Goal: Task Accomplishment & Management: Complete application form

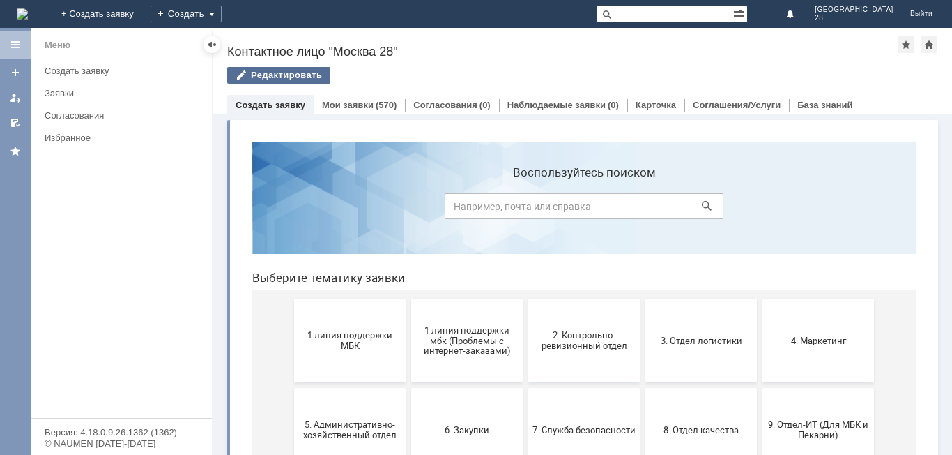
click at [287, 77] on div "Редактировать" at bounding box center [278, 75] width 103 height 17
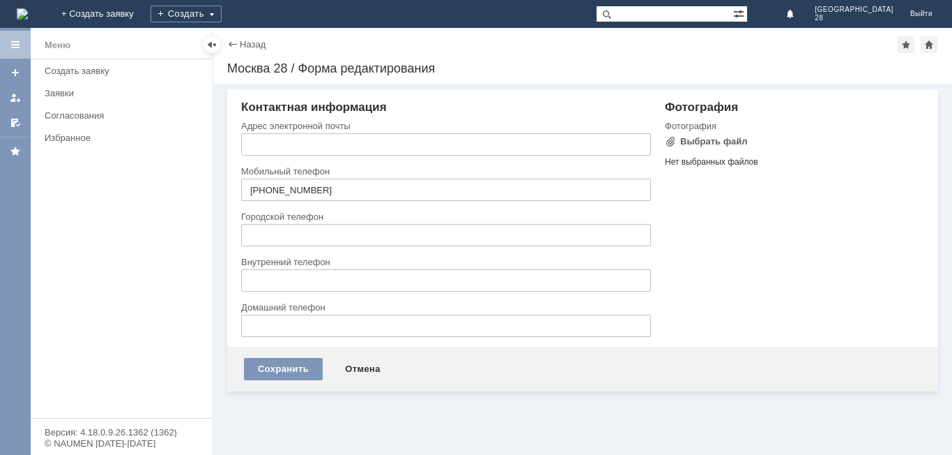
type input "[EMAIL_ADDRESS][DOMAIN_NAME]"
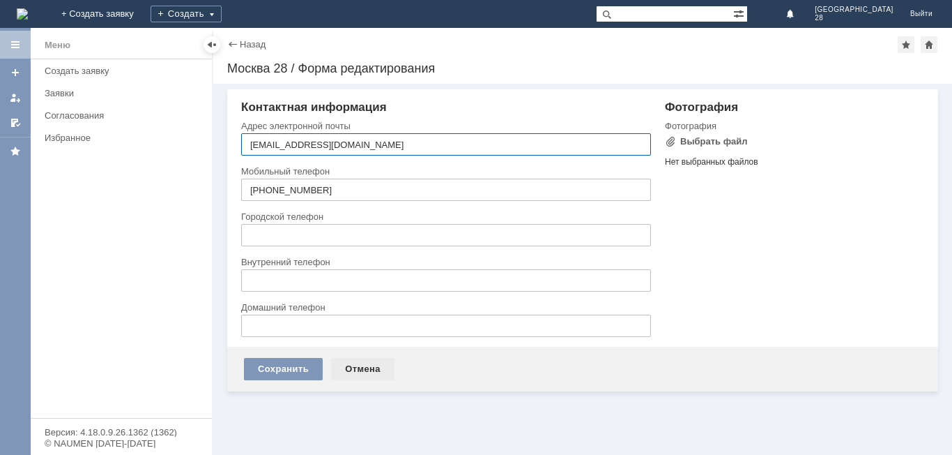
click at [368, 363] on div "Отмена" at bounding box center [362, 369] width 63 height 22
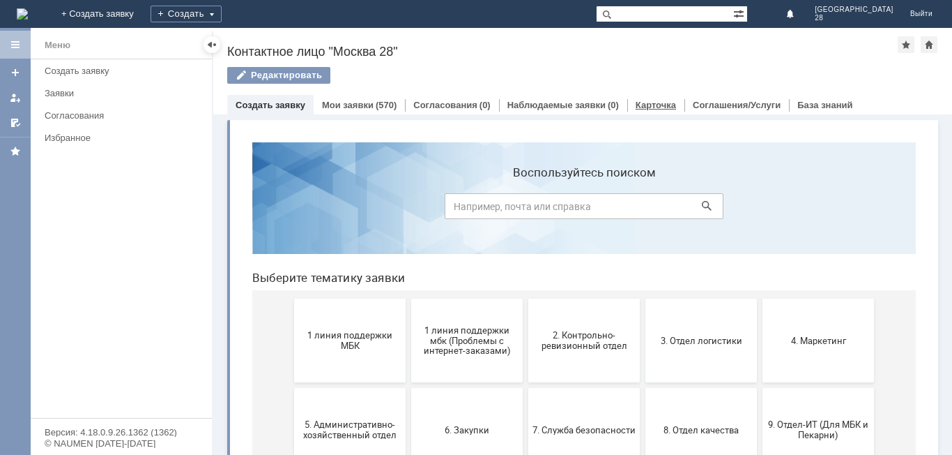
click at [652, 105] on link "Карточка" at bounding box center [656, 105] width 40 height 10
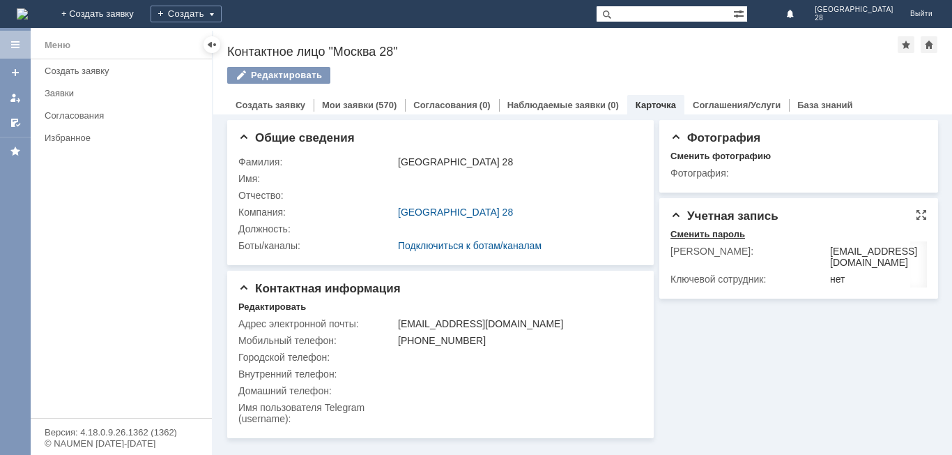
click at [714, 236] on div "Сменить пароль" at bounding box center [708, 234] width 75 height 11
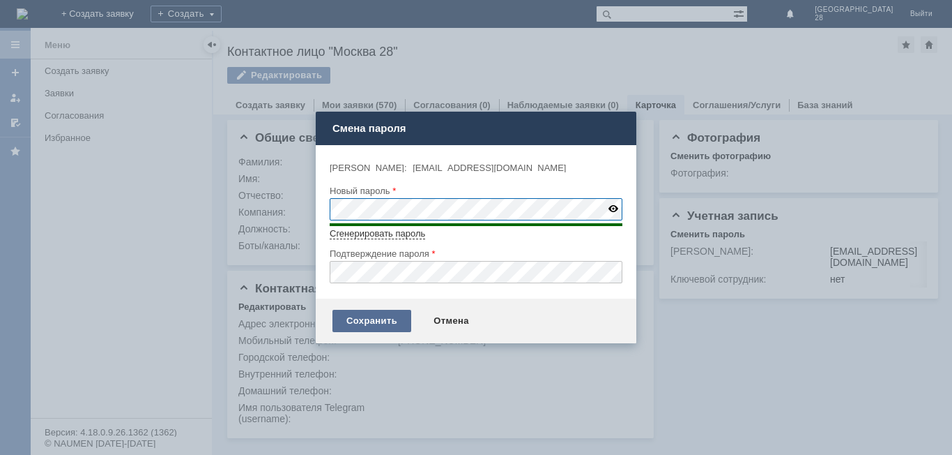
click at [372, 313] on div "Сохранить" at bounding box center [372, 321] width 79 height 22
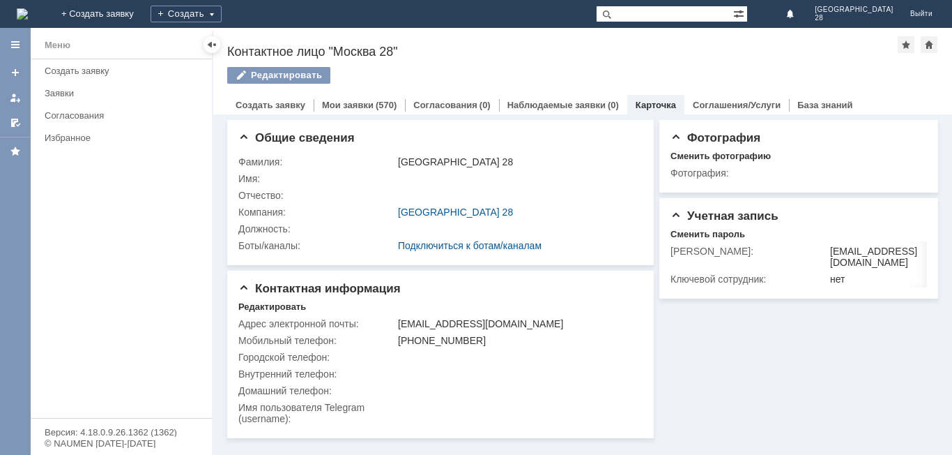
click at [585, 78] on div "Редактировать" at bounding box center [582, 81] width 711 height 29
click at [531, 63] on div "Назад | Контактное лицо "Москва 28" Контактное лицо "Москва 28" Редактировать e…" at bounding box center [582, 71] width 739 height 86
click at [920, 11] on link "Выйти" at bounding box center [921, 14] width 39 height 28
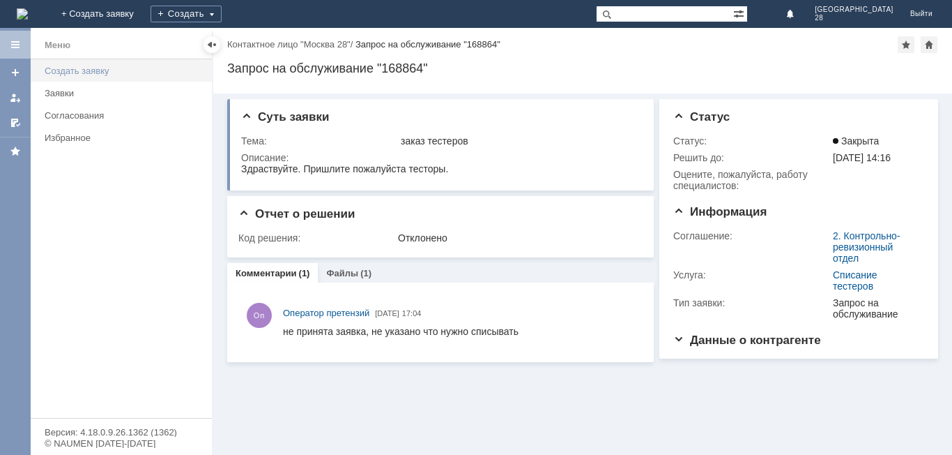
click at [50, 75] on div "Создать заявку" at bounding box center [124, 71] width 159 height 10
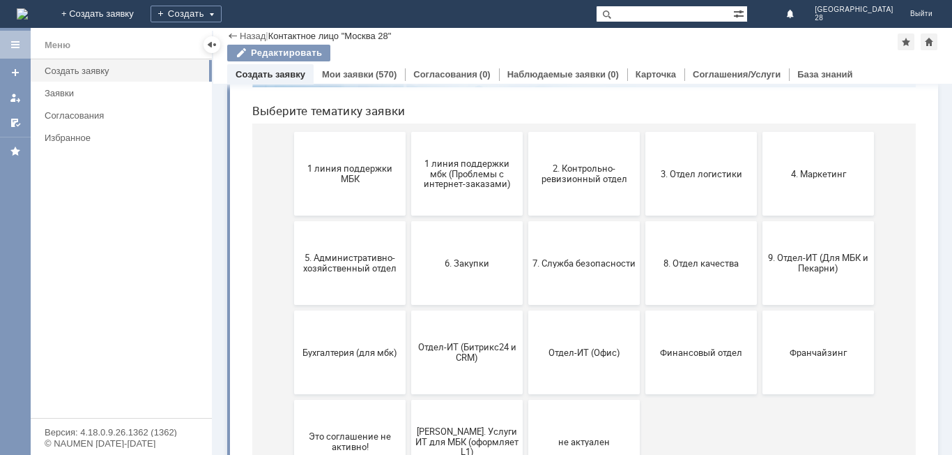
scroll to position [137, 0]
click at [778, 183] on button "4. Маркетинг" at bounding box center [819, 173] width 112 height 84
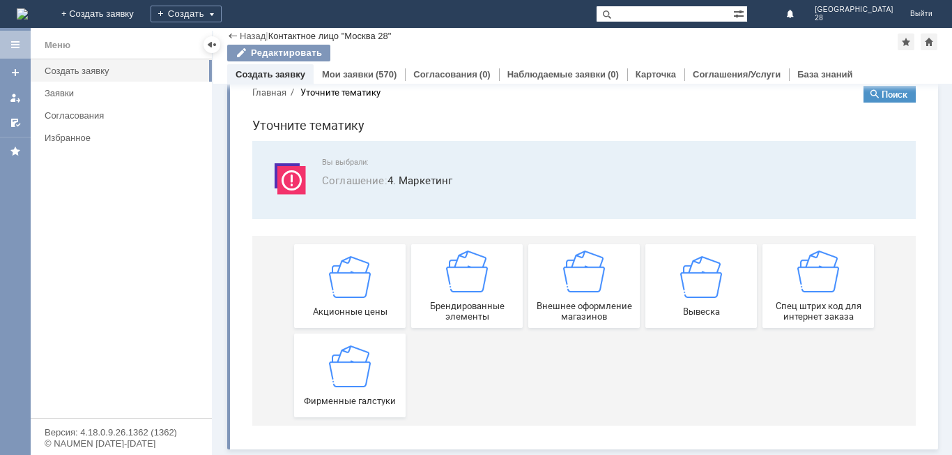
scroll to position [26, 0]
click at [254, 34] on link "Назад" at bounding box center [253, 36] width 26 height 10
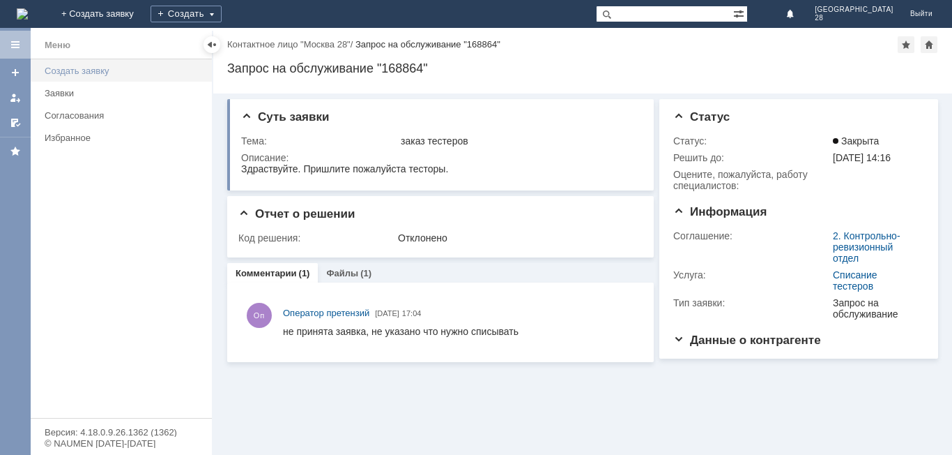
click at [65, 72] on div "Создать заявку" at bounding box center [124, 71] width 159 height 10
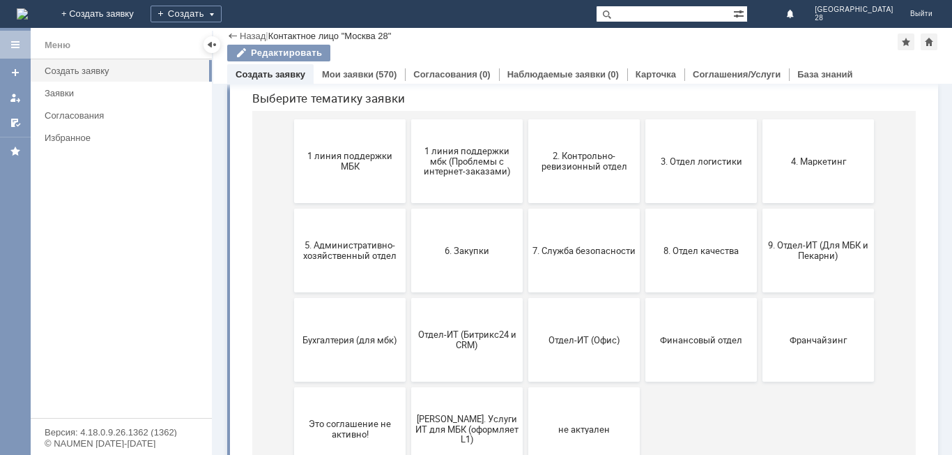
scroll to position [162, 0]
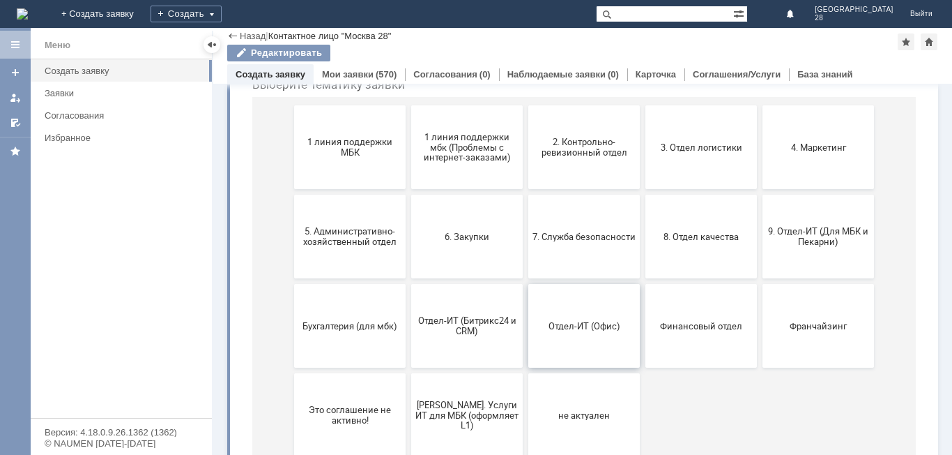
click at [570, 338] on button "Отдел-ИТ (Офис)" at bounding box center [584, 326] width 112 height 84
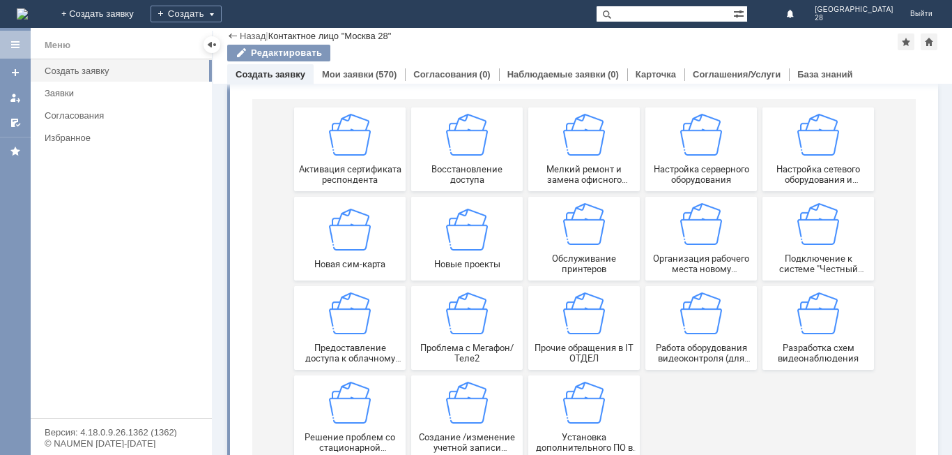
scroll to position [201, 0]
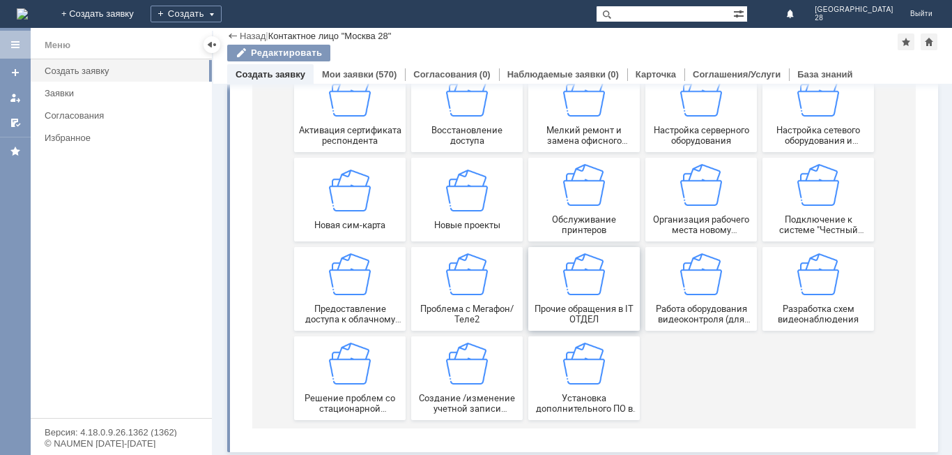
click at [582, 265] on img at bounding box center [584, 274] width 42 height 42
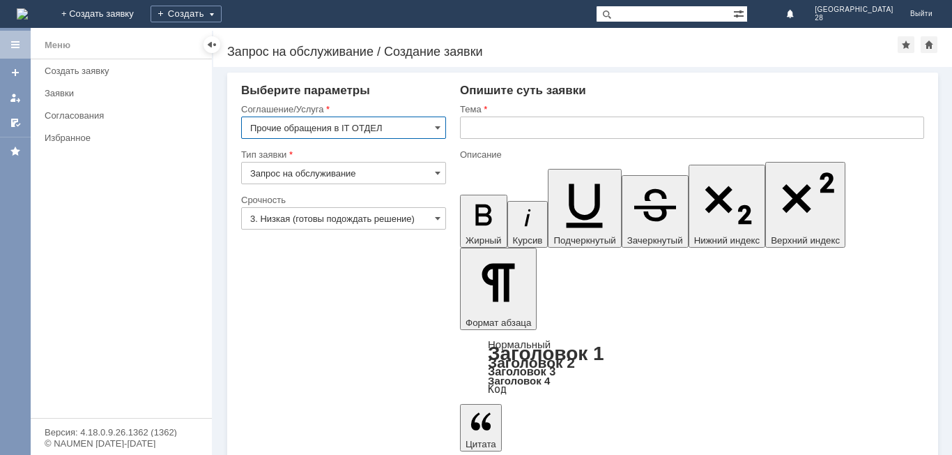
click at [497, 128] on input "text" at bounding box center [692, 127] width 464 height 22
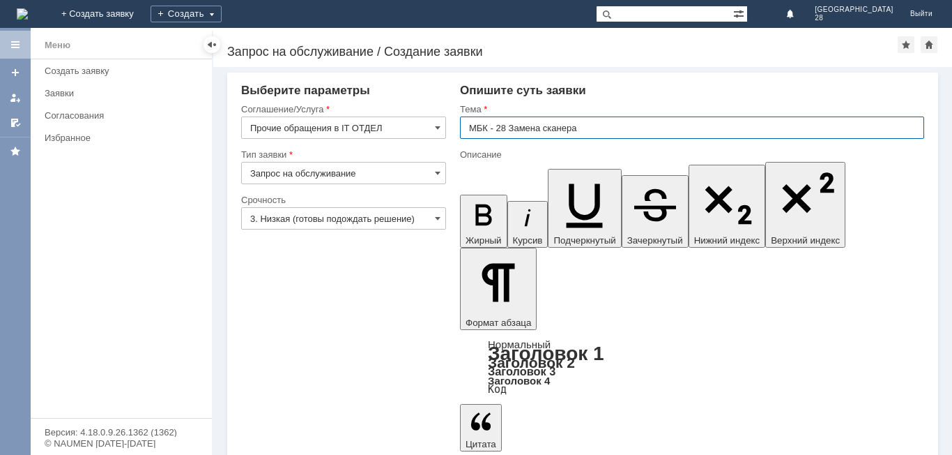
type input "МБК - 28 Замена сканера"
click at [437, 171] on span at bounding box center [438, 172] width 6 height 11
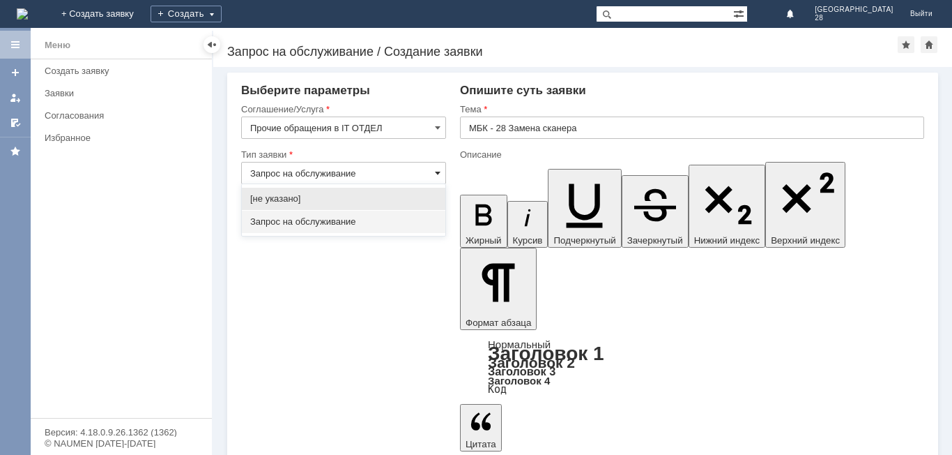
click at [440, 169] on span at bounding box center [438, 172] width 6 height 11
type input "Запрос на обслуживание"
click at [440, 220] on span at bounding box center [438, 218] width 6 height 11
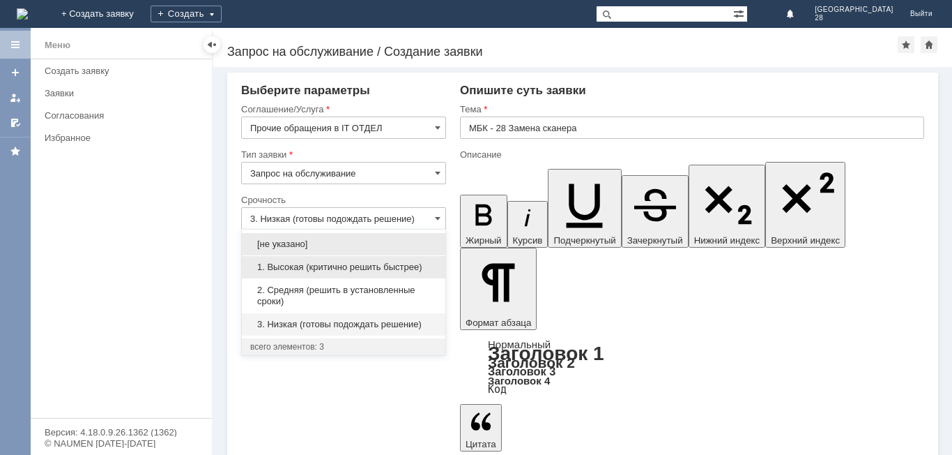
click at [367, 260] on div "1. Высокая (критично решить быстрее)" at bounding box center [344, 267] width 204 height 22
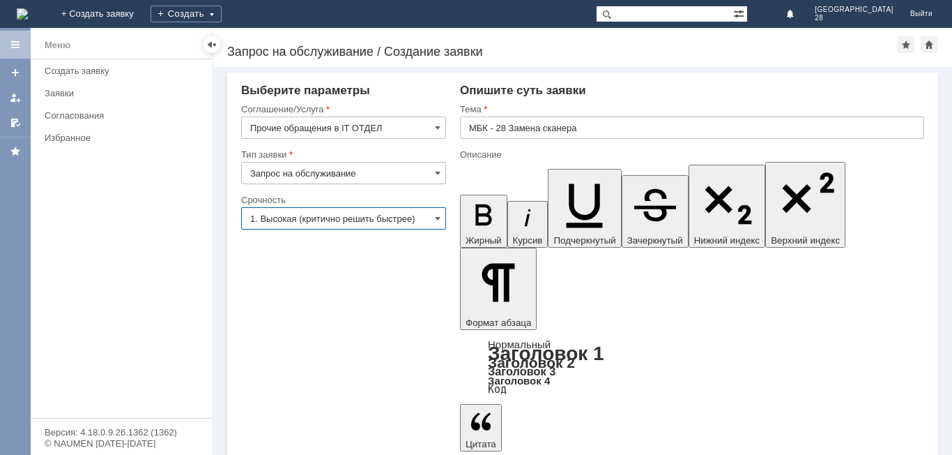
type input "1. Высокая (критично решить быстрее)"
